Goal: Communication & Community: Answer question/provide support

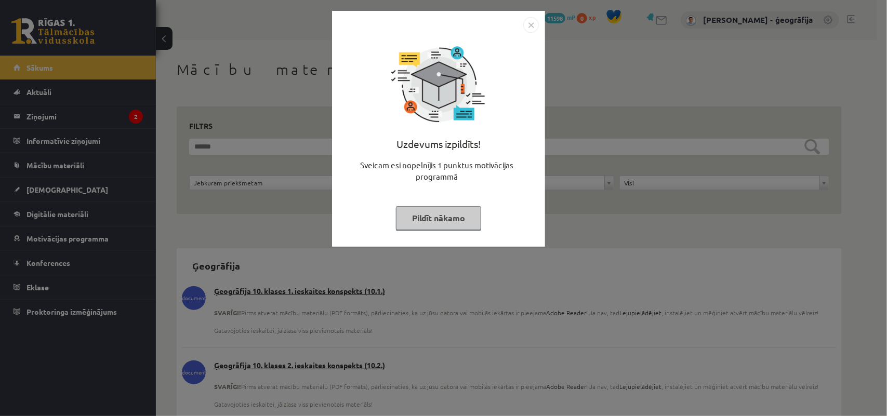
click at [406, 219] on button "Pildīt nākamo" at bounding box center [438, 218] width 85 height 24
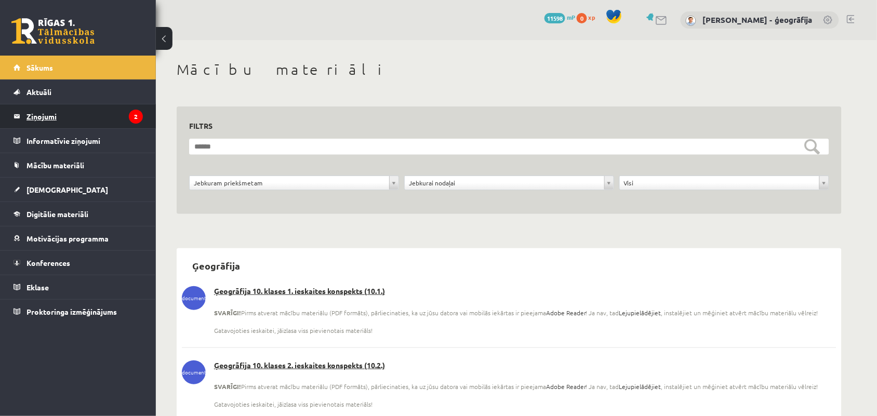
click at [34, 115] on legend "Ziņojumi 2" at bounding box center [85, 116] width 116 height 24
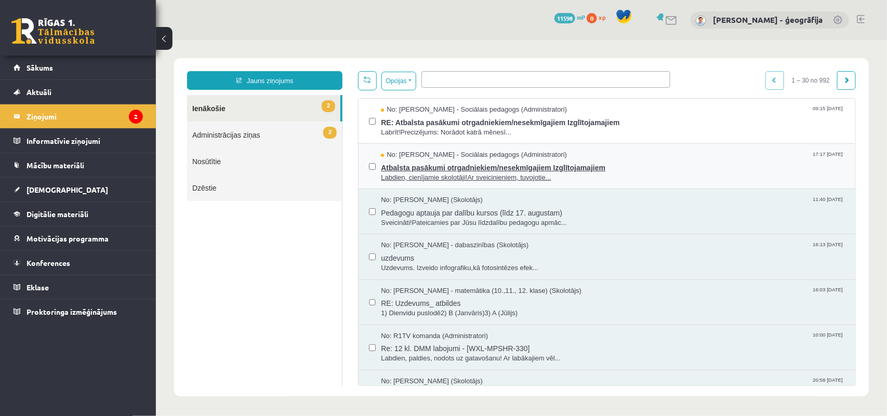
click at [451, 169] on span "Atbalsta pasākumi otrgadniekiem/nesekmīgajiem Izglītojamajiem" at bounding box center [612, 166] width 464 height 13
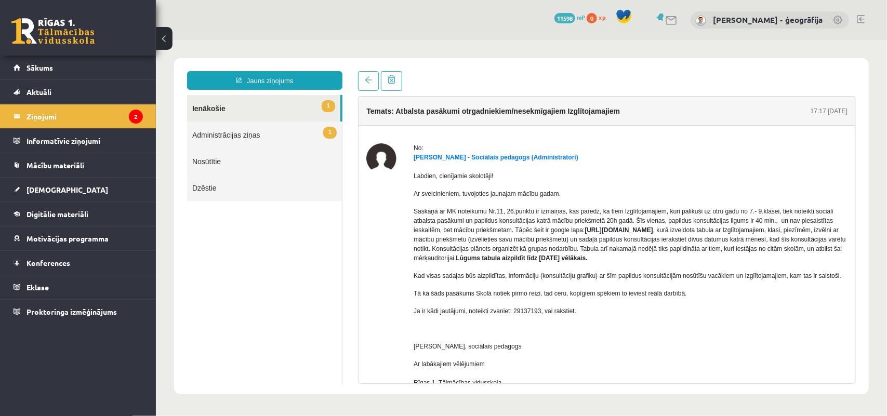
click at [214, 105] on link "1 Ienākošie" at bounding box center [263, 108] width 153 height 27
click at [48, 121] on legend "Ziņojumi 2" at bounding box center [85, 116] width 116 height 24
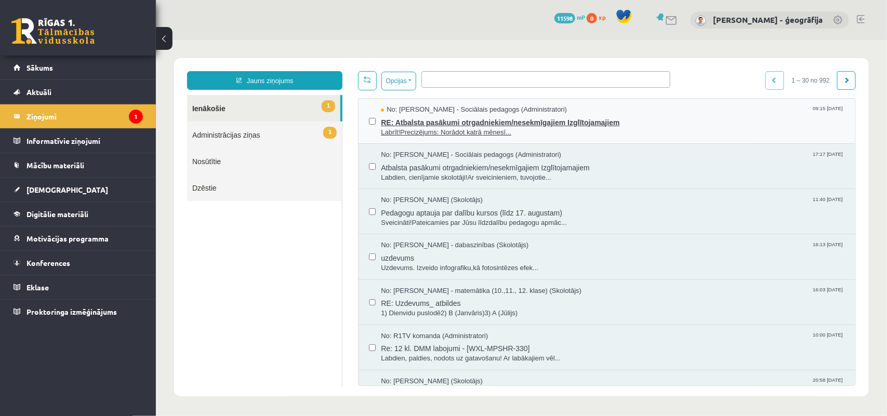
click at [432, 121] on span "RE: Atbalsta pasākumi otrgadniekiem/nesekmīgajiem Izglītojamajiem" at bounding box center [612, 120] width 464 height 13
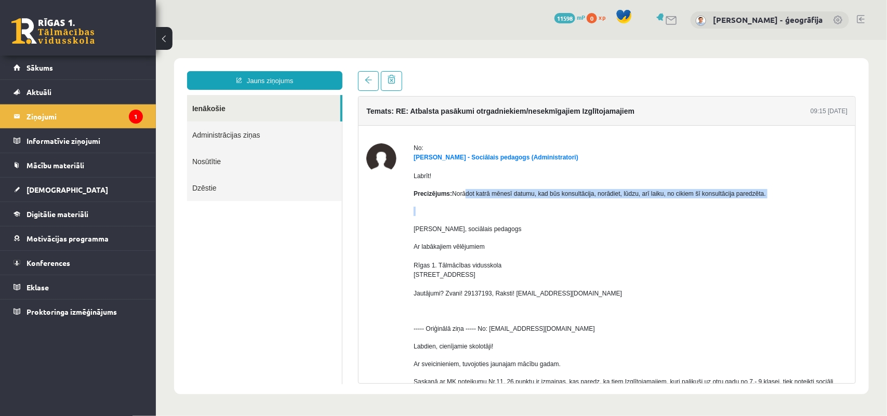
drag, startPoint x: 465, startPoint y: 194, endPoint x: 711, endPoint y: 200, distance: 246.4
click at [711, 200] on div "Labrīt! Precizējums: Norādot katrā mēnesī datumu, kad būs konsultācija, norādie…" at bounding box center [630, 387] width 434 height 450
click at [641, 205] on div "Labrīt! Precizējums: Norādot katrā mēnesī datumu, kad būs konsultācija, norādie…" at bounding box center [630, 387] width 434 height 450
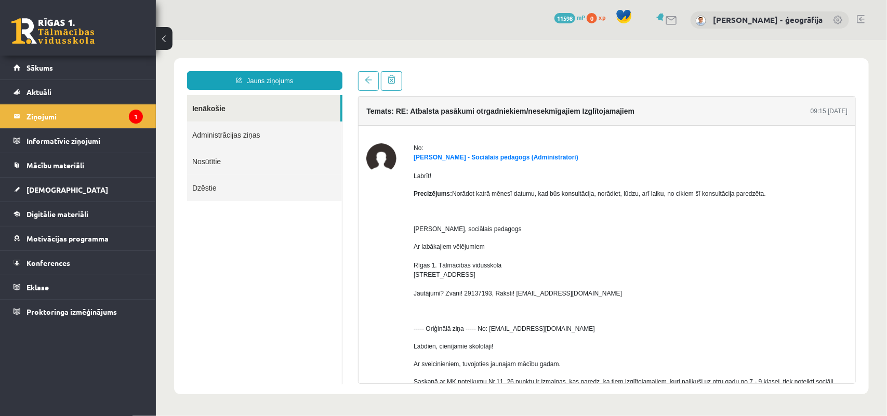
drag, startPoint x: 453, startPoint y: 195, endPoint x: 772, endPoint y: 193, distance: 319.0
click at [772, 193] on p "Precizējums: Norādot katrā mēnesī datumu, kad būs konsultācija, norādiet, lūdzu…" at bounding box center [630, 193] width 434 height 9
click at [46, 115] on legend "Ziņojumi 1" at bounding box center [85, 116] width 116 height 24
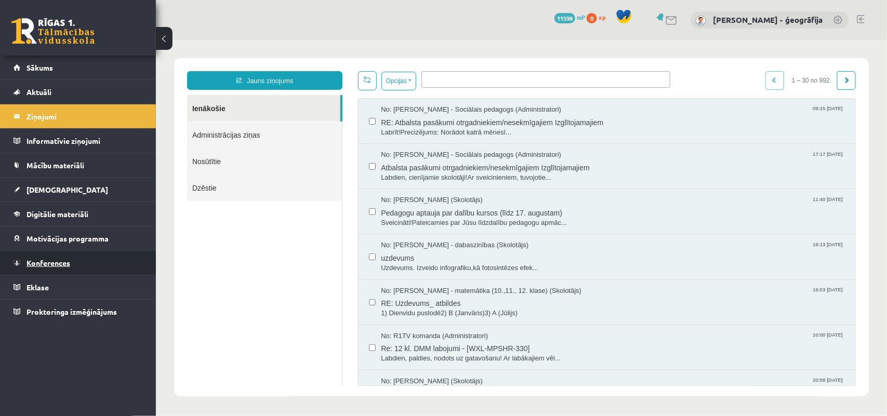
click at [45, 267] on span "Konferences" at bounding box center [49, 262] width 44 height 9
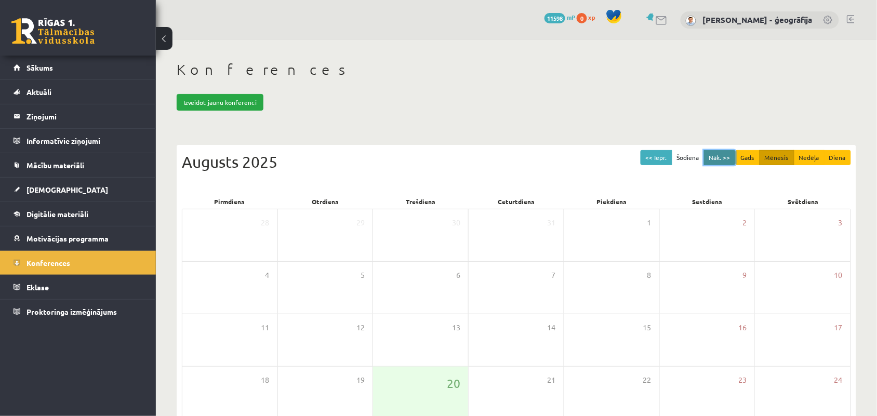
click at [723, 156] on button "Nāk. >>" at bounding box center [720, 157] width 32 height 15
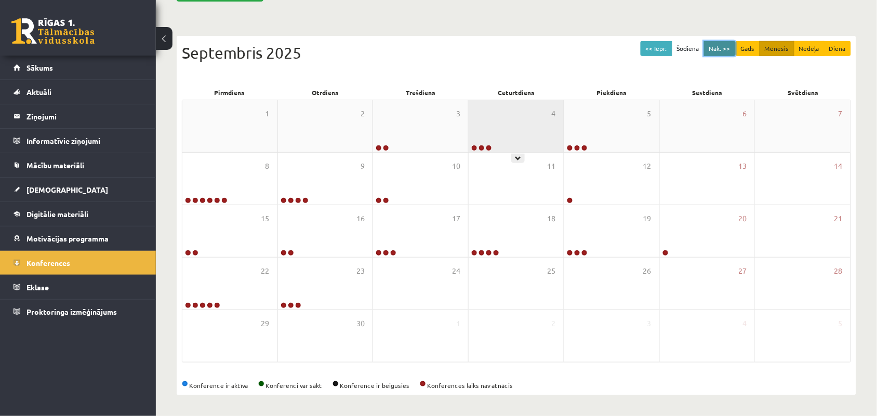
scroll to position [110, 0]
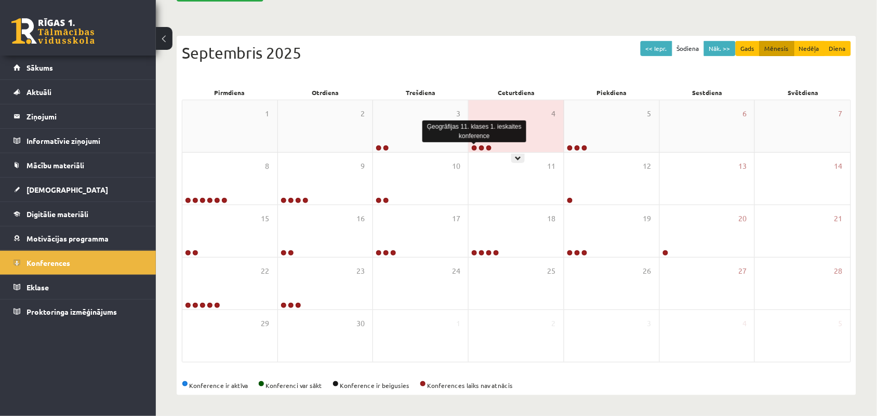
click at [472, 145] on link at bounding box center [474, 148] width 6 height 6
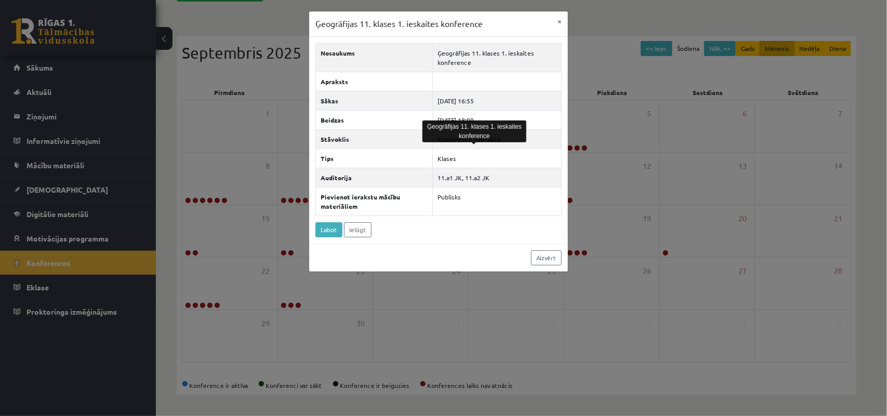
click at [515, 29] on div "Ģeogrāfijas 11. klases 1. ieskaites konference ×" at bounding box center [438, 23] width 259 height 25
click at [555, 21] on button "×" at bounding box center [559, 21] width 17 height 20
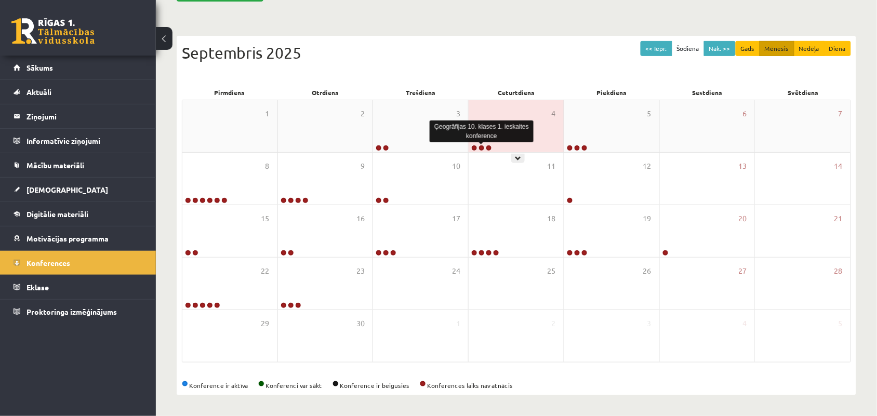
click at [480, 147] on link at bounding box center [482, 148] width 6 height 6
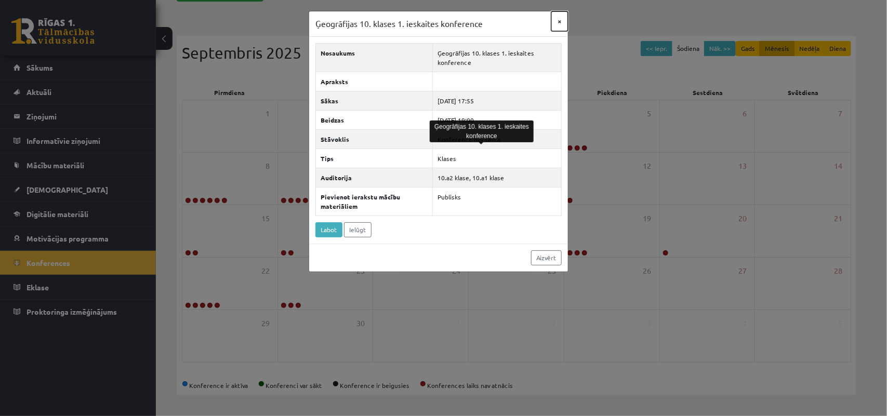
click at [559, 22] on button "×" at bounding box center [559, 21] width 17 height 20
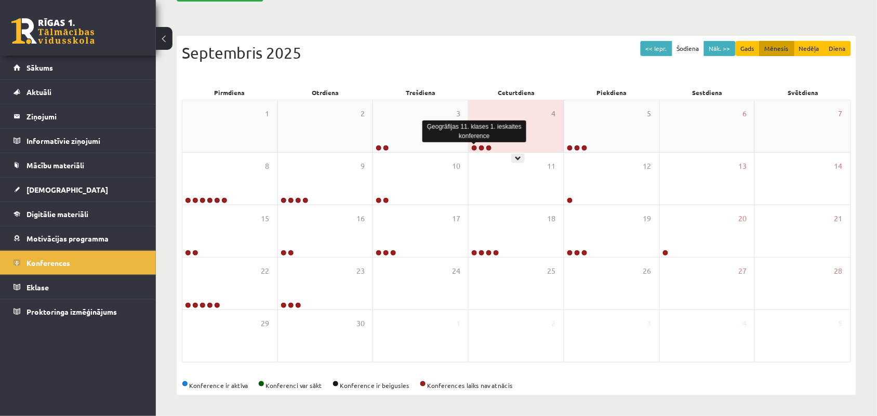
click at [475, 147] on link at bounding box center [474, 148] width 6 height 6
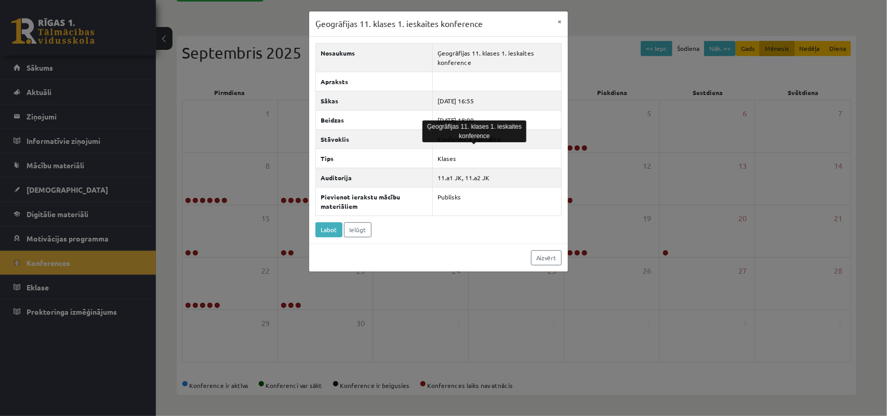
click at [463, 231] on div "Nosaukums Ģeogrāfijas 11. klases 1. ieskaites konference Apraksts Sākas [DATE] …" at bounding box center [438, 140] width 259 height 207
click at [557, 21] on button "×" at bounding box center [559, 21] width 17 height 20
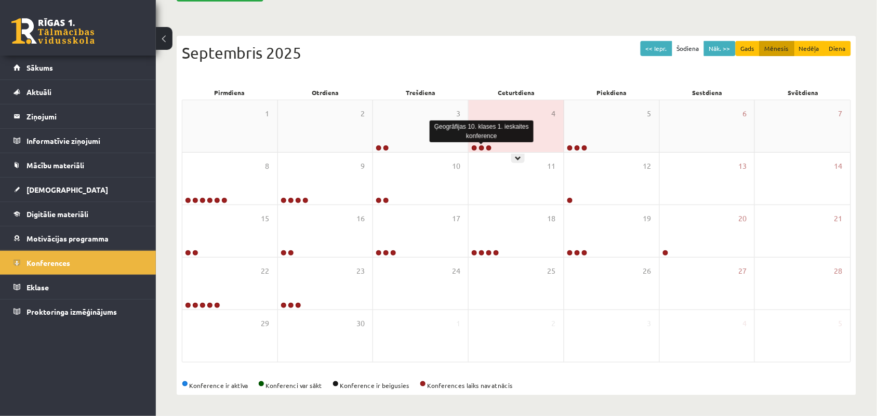
click at [481, 147] on link at bounding box center [482, 148] width 6 height 6
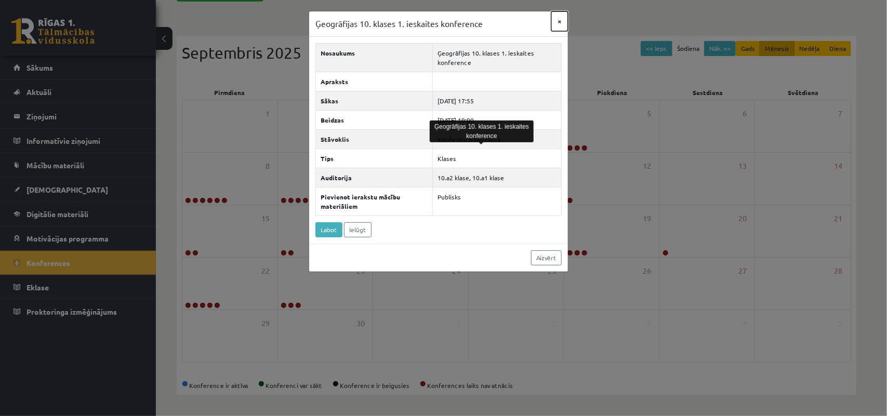
click at [556, 21] on button "×" at bounding box center [559, 21] width 17 height 20
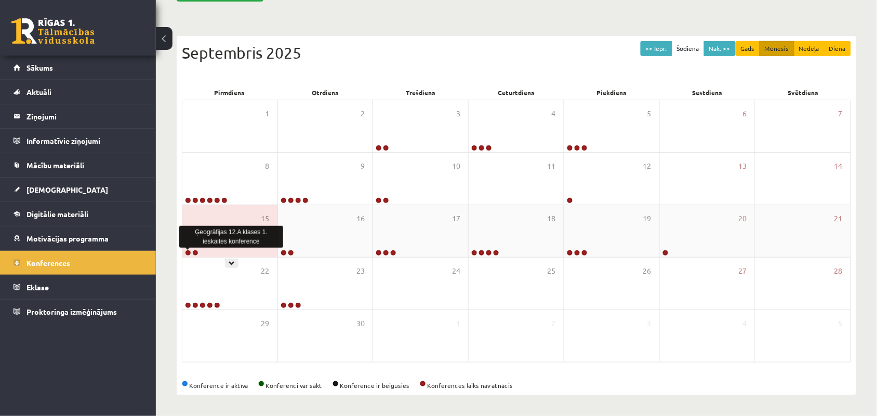
click at [187, 254] on link at bounding box center [188, 253] width 6 height 6
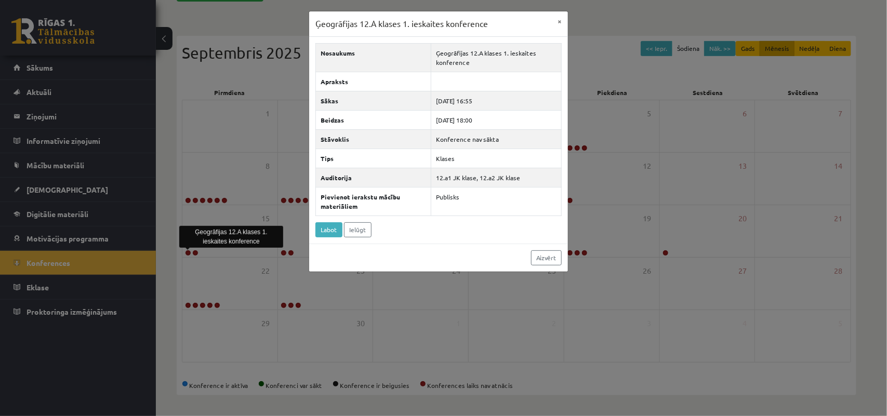
click at [189, 271] on div "Ģeogrāfijas 12.A klases 1. ieskaites konference × Nosaukums Ģeogrāfijas 12.A kl…" at bounding box center [443, 208] width 887 height 416
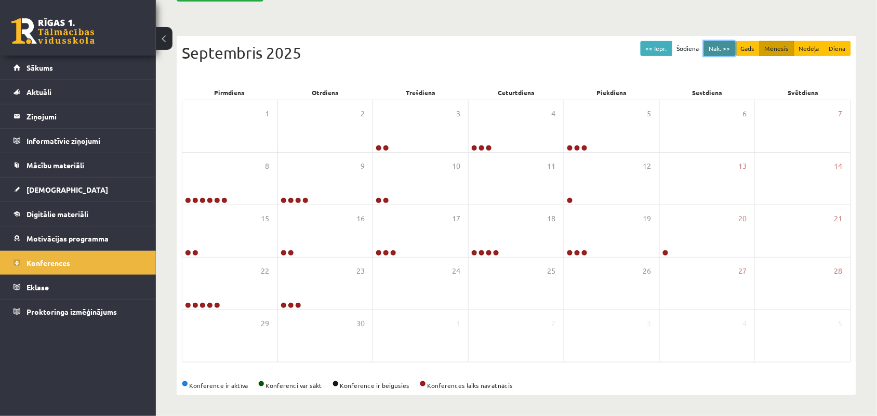
click at [718, 46] on button "Nāk. >>" at bounding box center [720, 48] width 32 height 15
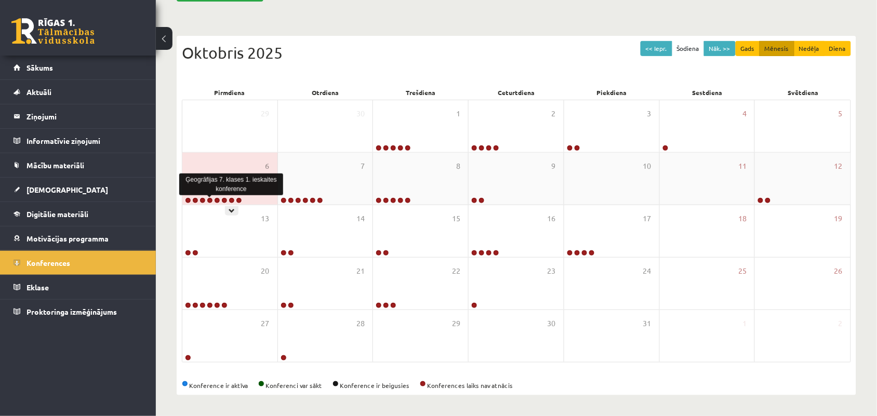
click at [209, 197] on link at bounding box center [210, 200] width 6 height 6
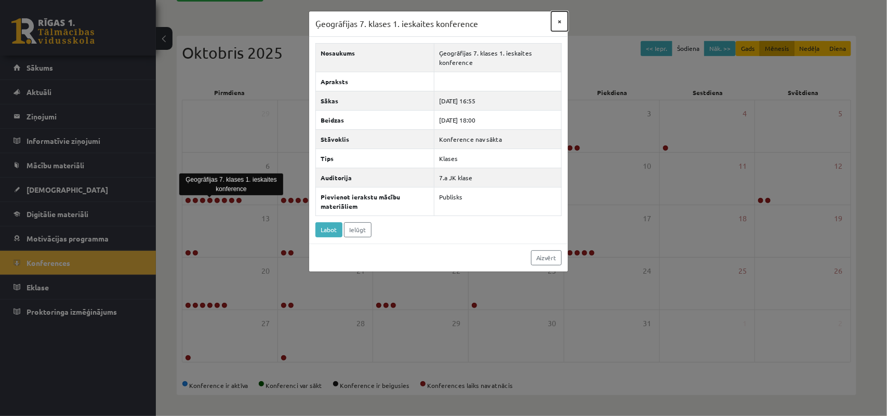
click at [560, 19] on button "×" at bounding box center [559, 21] width 17 height 20
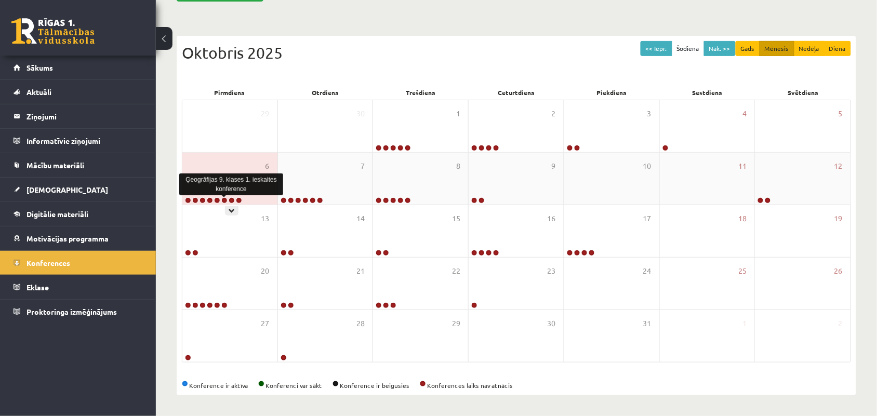
click at [224, 197] on link at bounding box center [224, 200] width 6 height 6
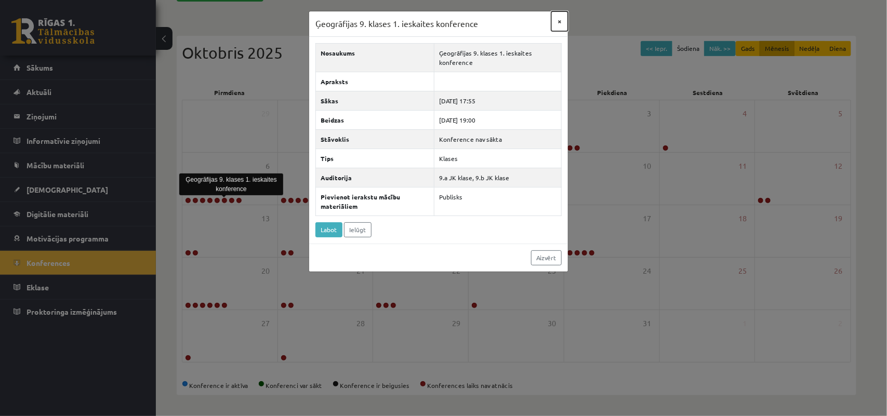
click at [560, 22] on button "×" at bounding box center [559, 21] width 17 height 20
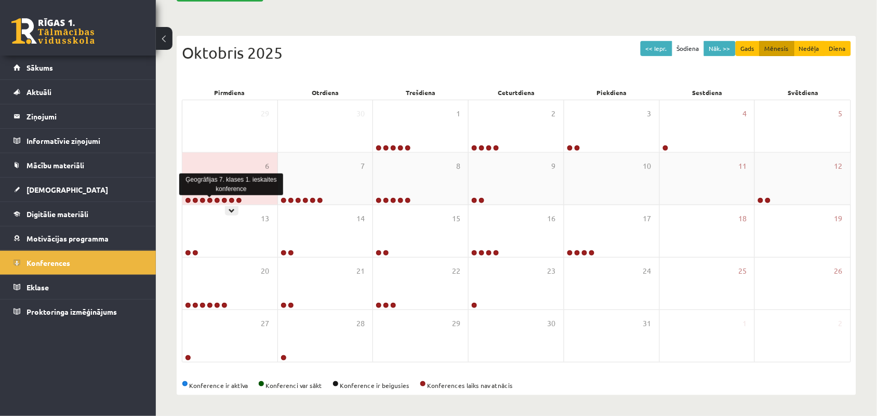
click at [209, 198] on link at bounding box center [210, 200] width 6 height 6
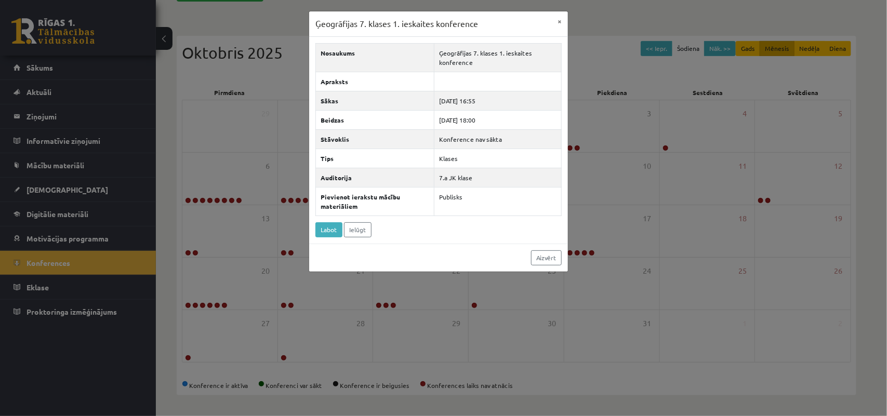
click at [203, 198] on div "Ģeogrāfijas 7. klases 1. ieskaites konference × Nosaukums Ģeogrāfijas 7. klases…" at bounding box center [443, 208] width 887 height 416
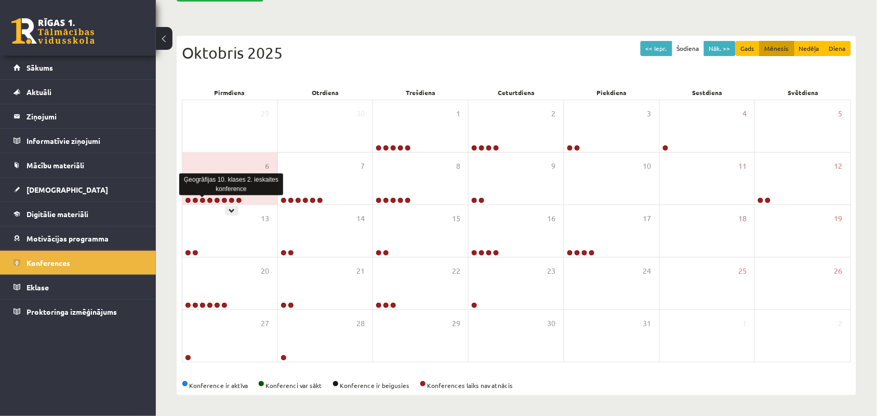
click at [203, 198] on link at bounding box center [203, 200] width 6 height 6
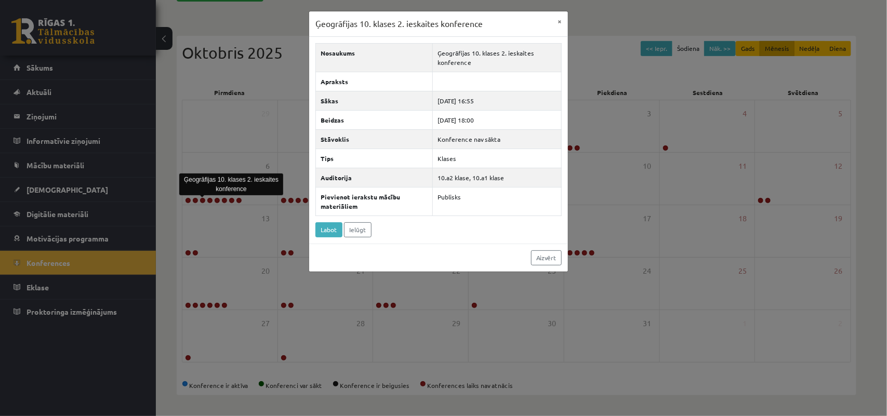
click at [203, 198] on div "Ģeogrāfijas 10. klases 2. ieskaites konference × Nosaukums Ģeogrāfijas 10. klas…" at bounding box center [443, 208] width 887 height 416
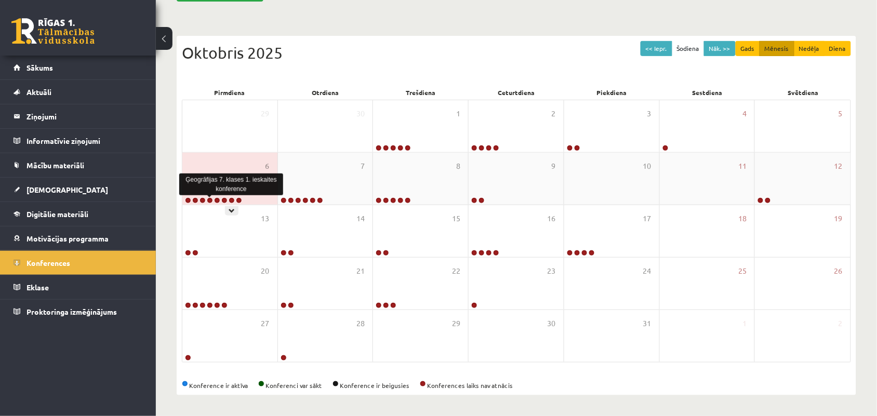
click at [209, 197] on link at bounding box center [210, 200] width 6 height 6
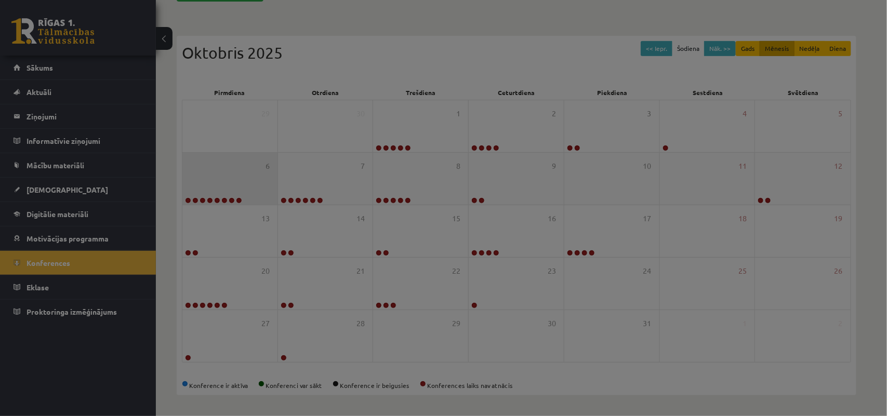
click at [209, 196] on div at bounding box center [443, 208] width 887 height 416
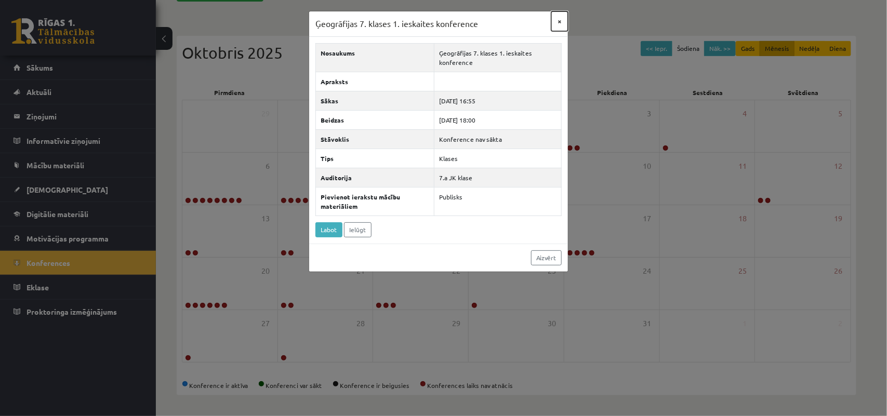
click at [558, 21] on button "×" at bounding box center [559, 21] width 17 height 20
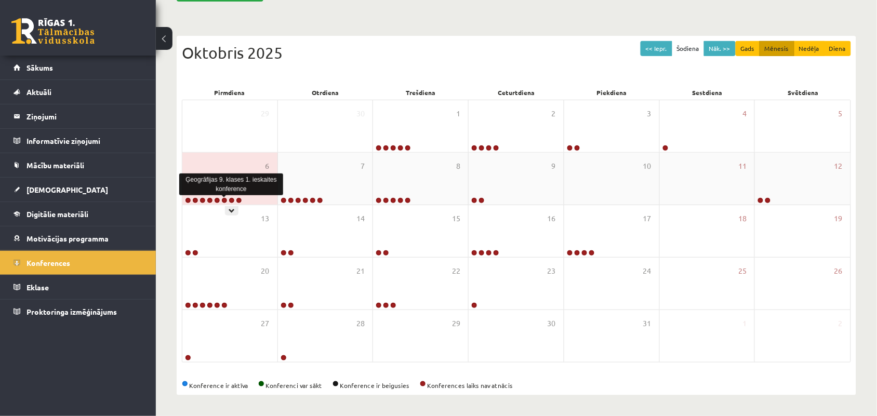
click at [222, 199] on link at bounding box center [224, 200] width 6 height 6
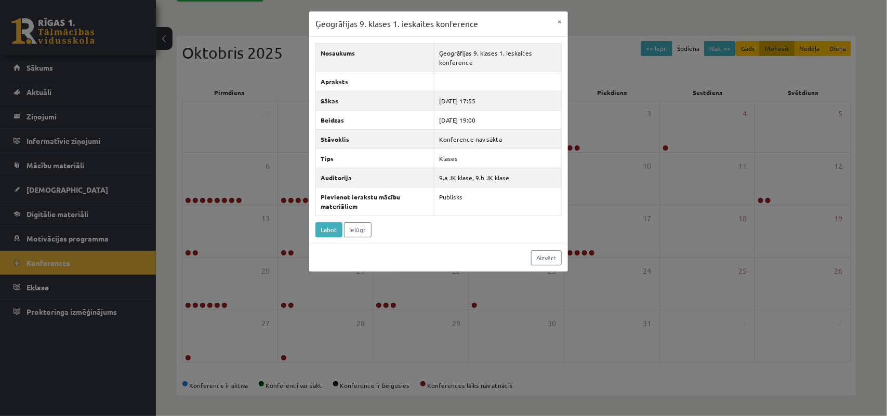
click at [255, 143] on div "Ģeogrāfijas 9. klases 1. ieskaites konference × Nosaukums Ģeogrāfijas 9. klases…" at bounding box center [443, 208] width 887 height 416
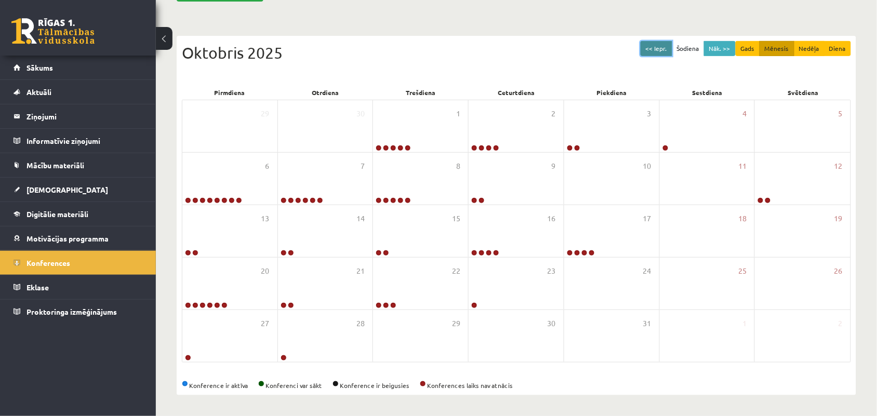
click at [661, 45] on button "<< Iepr." at bounding box center [657, 48] width 32 height 15
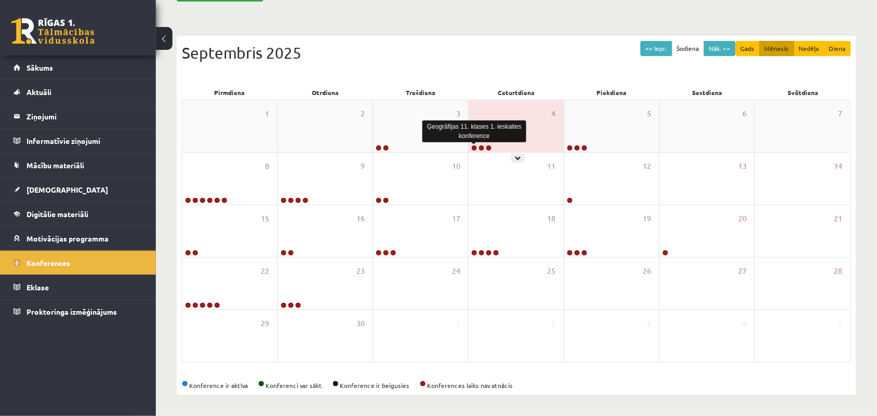
click at [475, 145] on link at bounding box center [474, 148] width 6 height 6
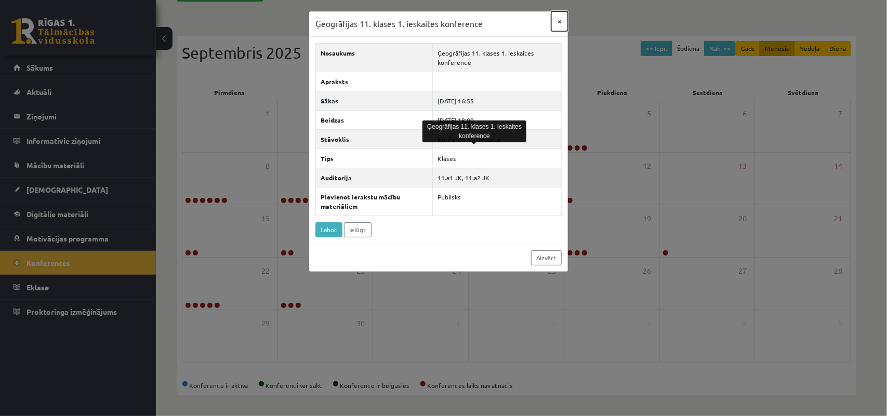
click at [563, 22] on button "×" at bounding box center [559, 21] width 17 height 20
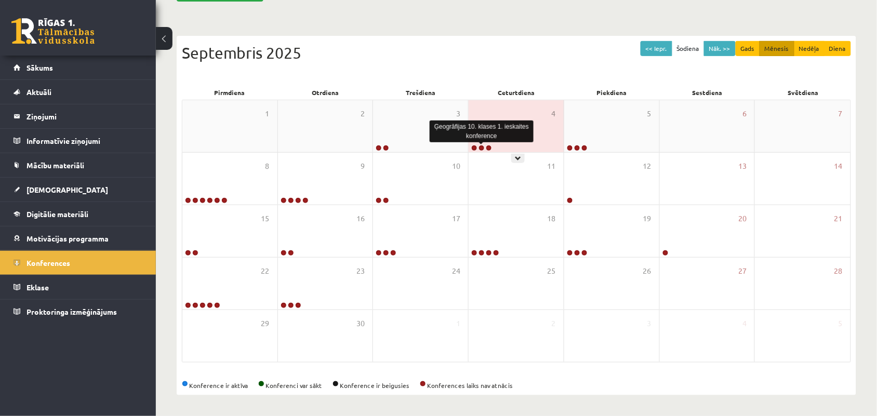
click at [480, 146] on link at bounding box center [482, 148] width 6 height 6
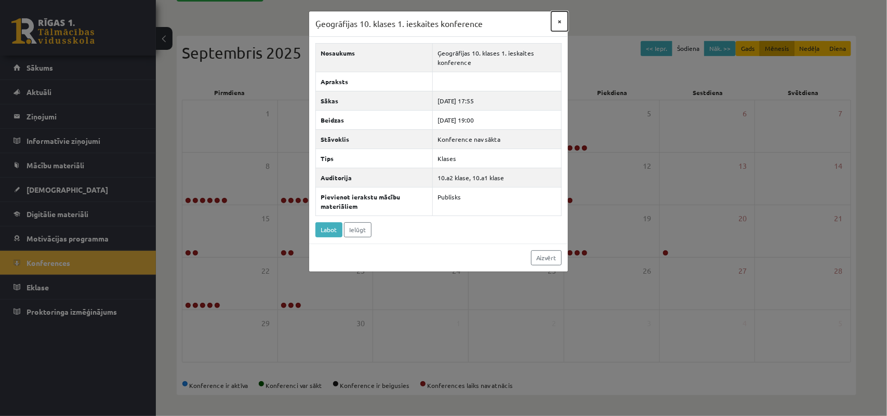
click at [555, 24] on button "×" at bounding box center [559, 21] width 17 height 20
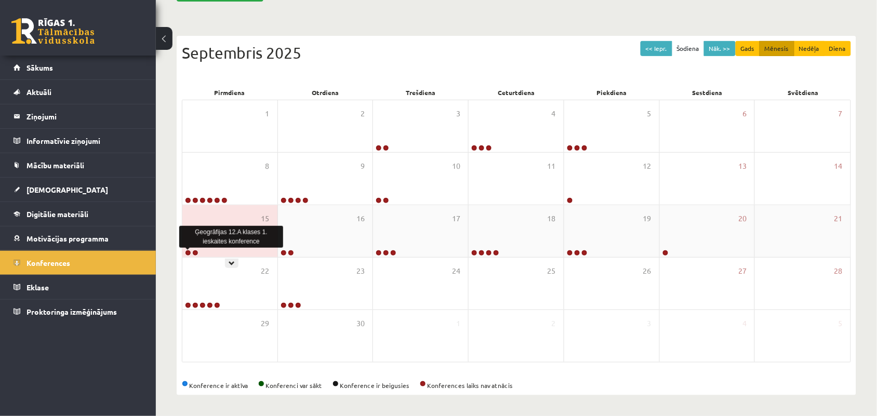
click at [186, 253] on link at bounding box center [188, 253] width 6 height 6
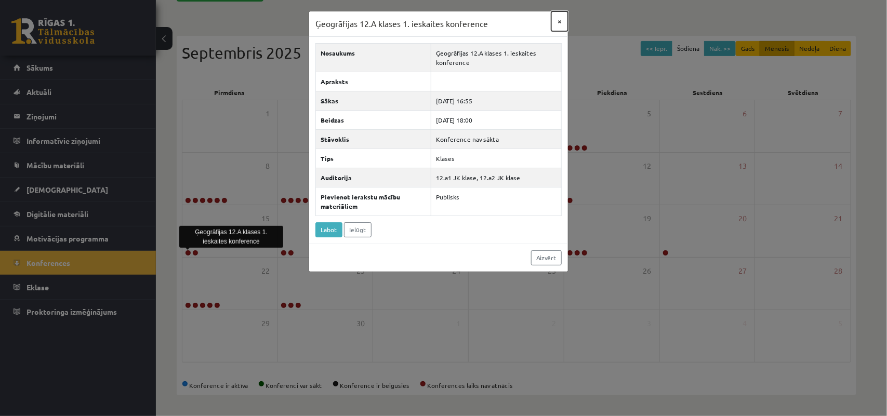
click at [559, 24] on button "×" at bounding box center [559, 21] width 17 height 20
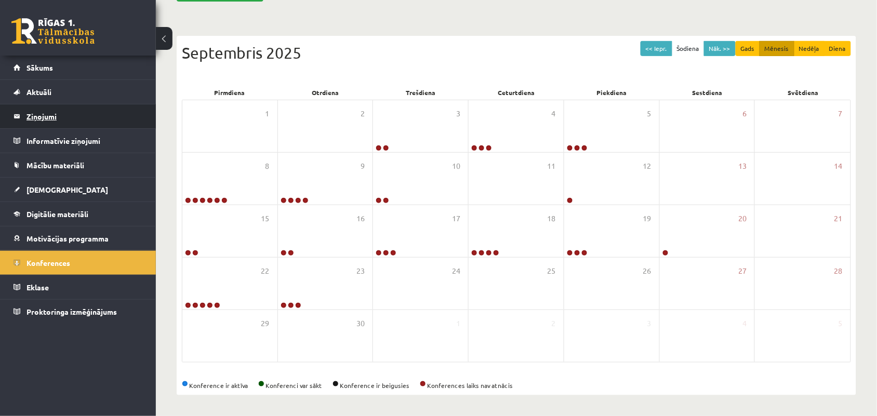
click at [43, 121] on legend "Ziņojumi 1" at bounding box center [85, 116] width 116 height 24
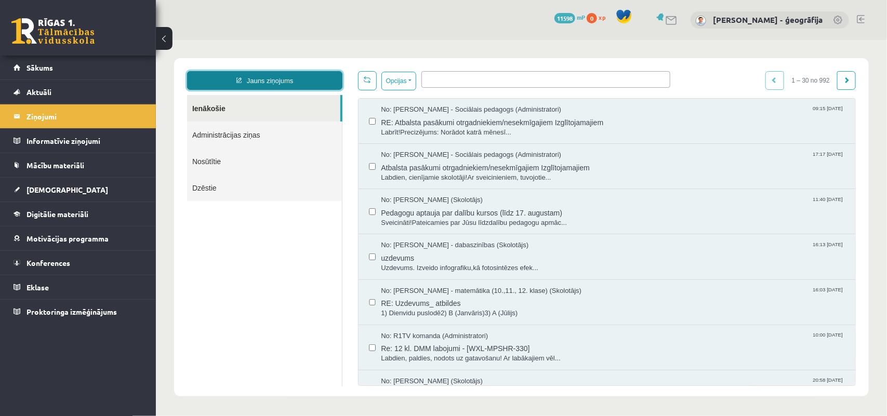
click at [255, 84] on link "Jauns ziņojums" at bounding box center [264, 80] width 155 height 19
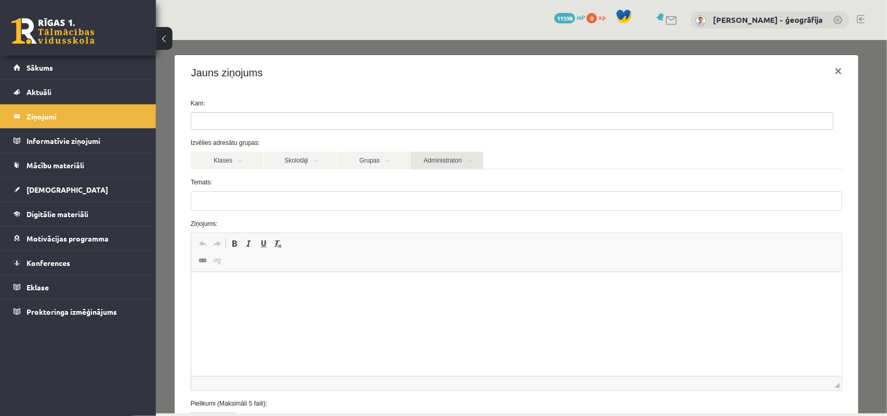
click at [434, 166] on link "Administratori" at bounding box center [446, 160] width 73 height 18
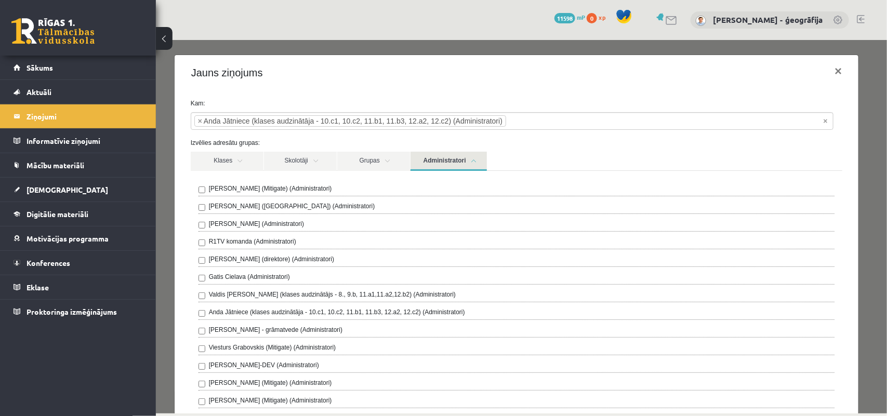
click at [472, 162] on link "Administratori" at bounding box center [448, 160] width 76 height 19
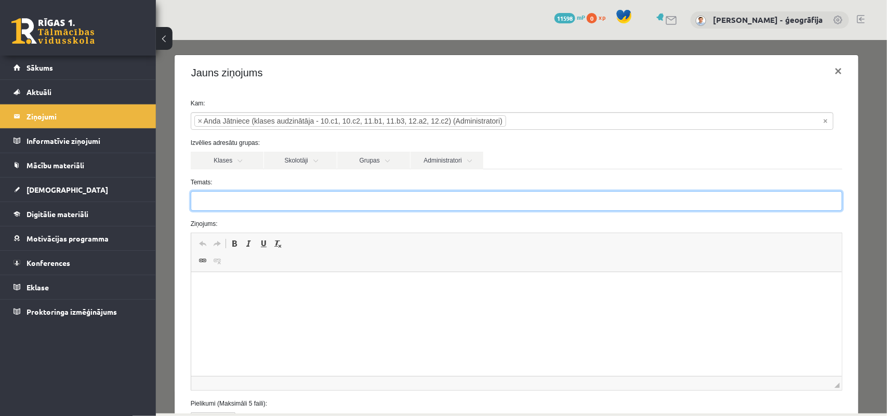
click at [296, 205] on input "Temats:" at bounding box center [516, 201] width 652 height 20
type input "*"
type input "**********"
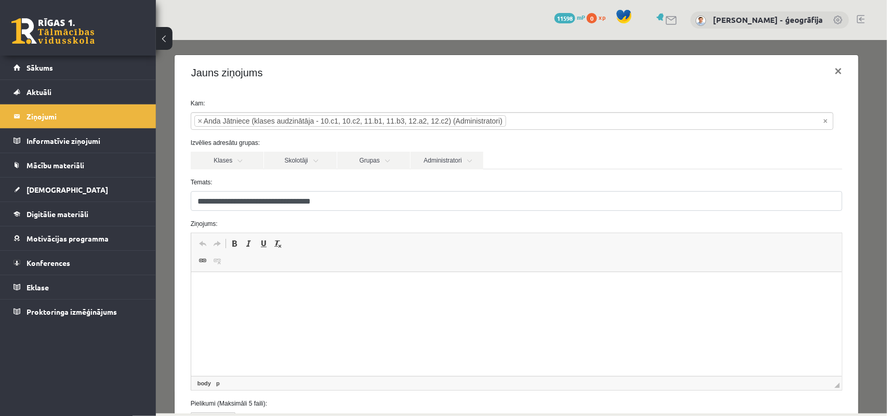
click at [239, 304] on html at bounding box center [516, 288] width 651 height 32
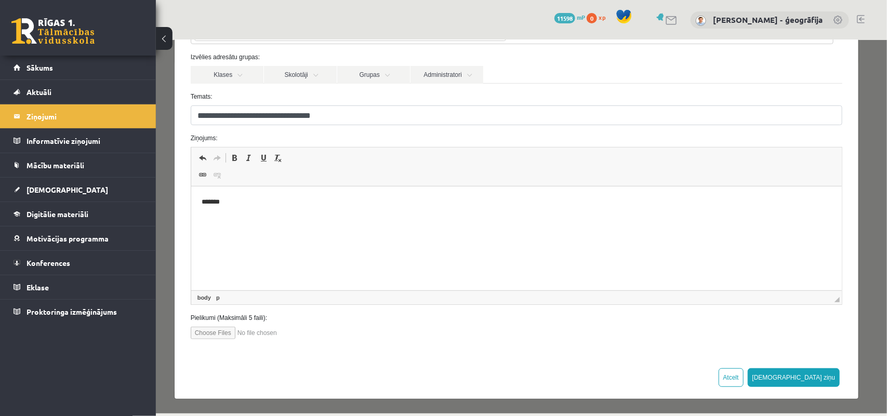
scroll to position [87, 0]
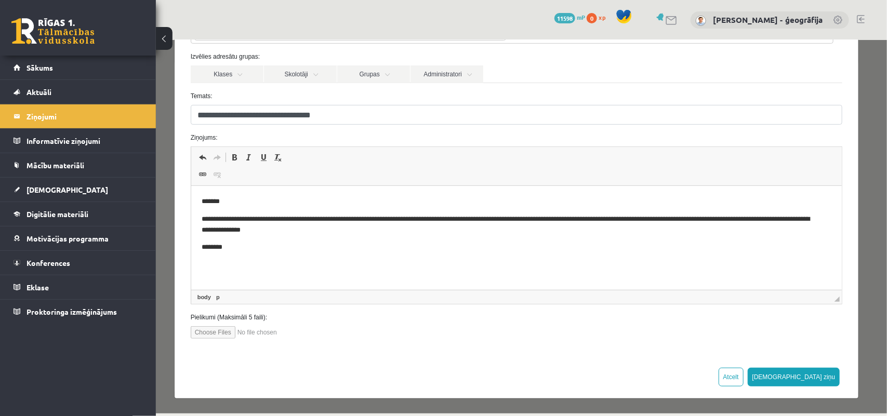
click at [335, 236] on body "**********" at bounding box center [516, 224] width 630 height 57
click at [345, 228] on p "**********" at bounding box center [511, 225] width 620 height 22
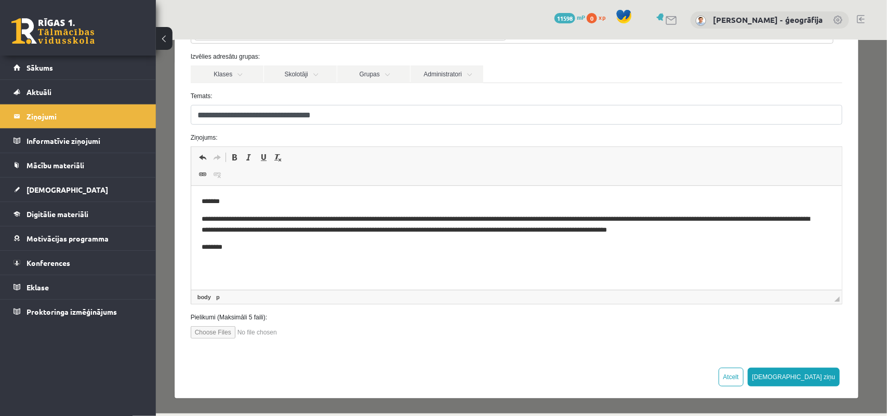
click at [457, 232] on p "**********" at bounding box center [511, 225] width 620 height 22
click at [494, 233] on p "**********" at bounding box center [511, 225] width 620 height 22
click at [602, 228] on p "**********" at bounding box center [511, 225] width 620 height 22
click at [772, 229] on p "**********" at bounding box center [511, 225] width 620 height 22
click at [470, 214] on p "**********" at bounding box center [511, 230] width 620 height 32
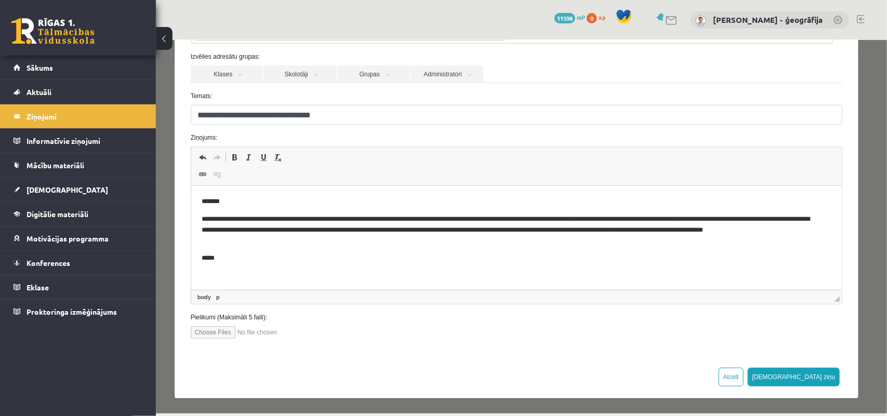
click at [398, 219] on p "**********" at bounding box center [511, 230] width 620 height 32
click at [478, 215] on p "**********" at bounding box center [511, 230] width 620 height 32
click at [738, 218] on p "**********" at bounding box center [511, 230] width 620 height 32
click at [804, 232] on p "**********" at bounding box center [511, 230] width 620 height 32
click at [800, 375] on button "[DEMOGRAPHIC_DATA] ziņu" at bounding box center [793, 376] width 92 height 19
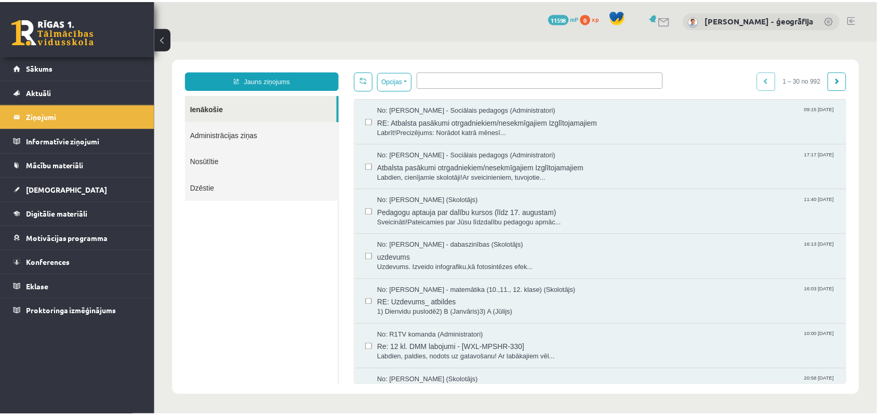
scroll to position [0, 0]
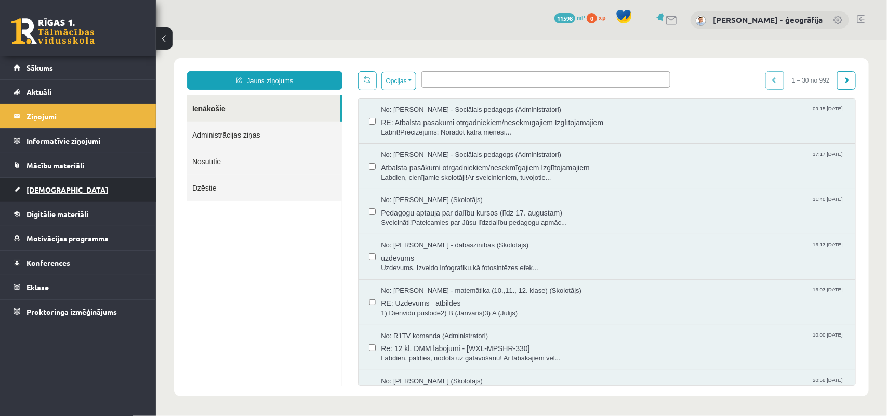
click at [48, 190] on span "[DEMOGRAPHIC_DATA]" at bounding box center [68, 189] width 82 height 9
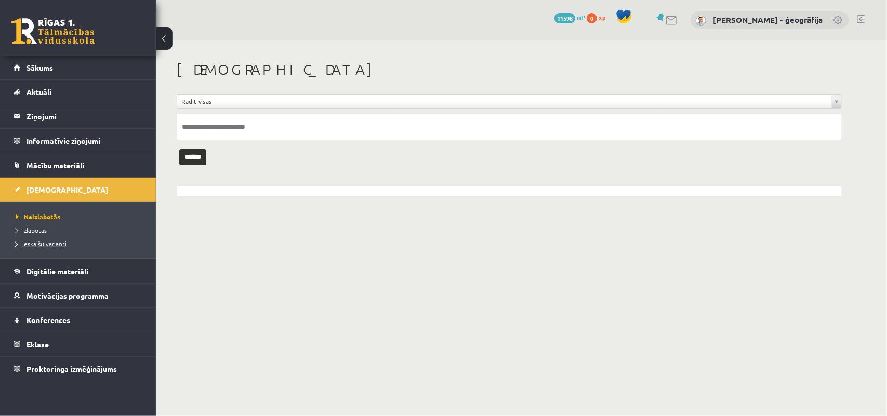
click at [42, 244] on span "Ieskaišu varianti" at bounding box center [41, 244] width 51 height 8
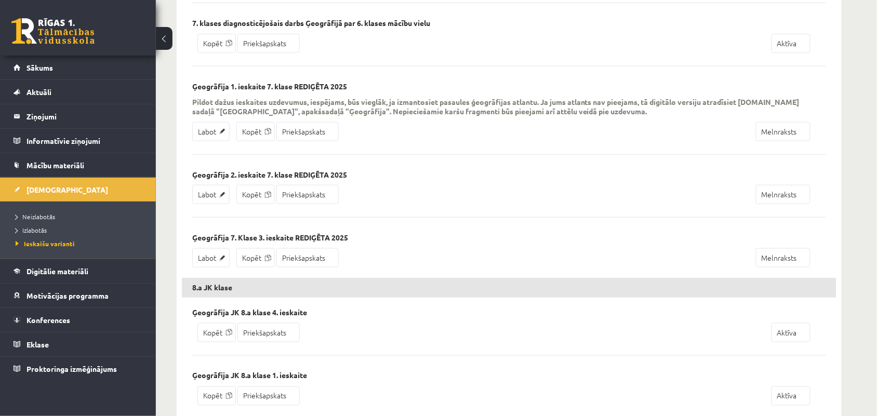
scroll to position [1429, 0]
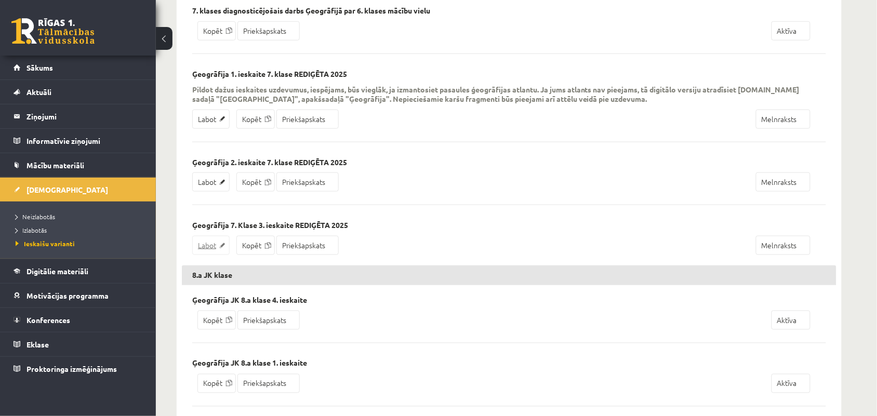
click at [206, 254] on link "Labot" at bounding box center [210, 245] width 37 height 19
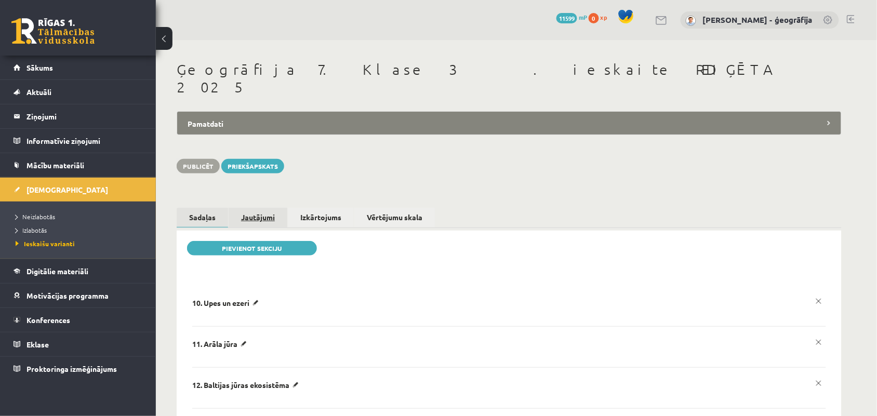
click at [258, 208] on link "Jautājumi" at bounding box center [258, 217] width 59 height 19
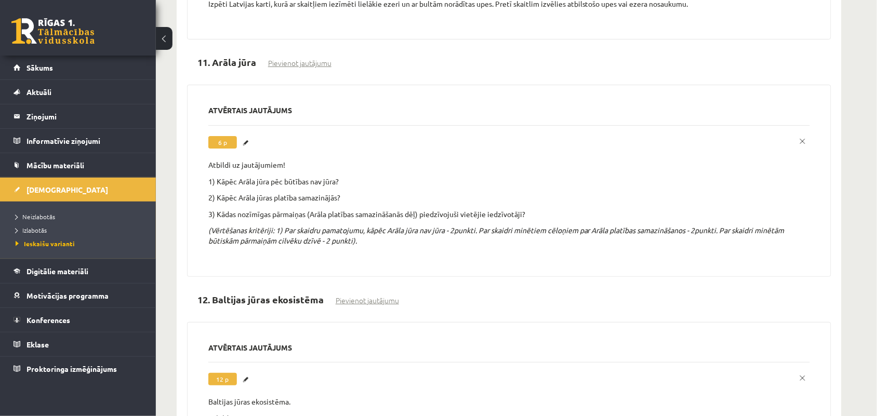
scroll to position [1039, 0]
